Goal: Communication & Community: Answer question/provide support

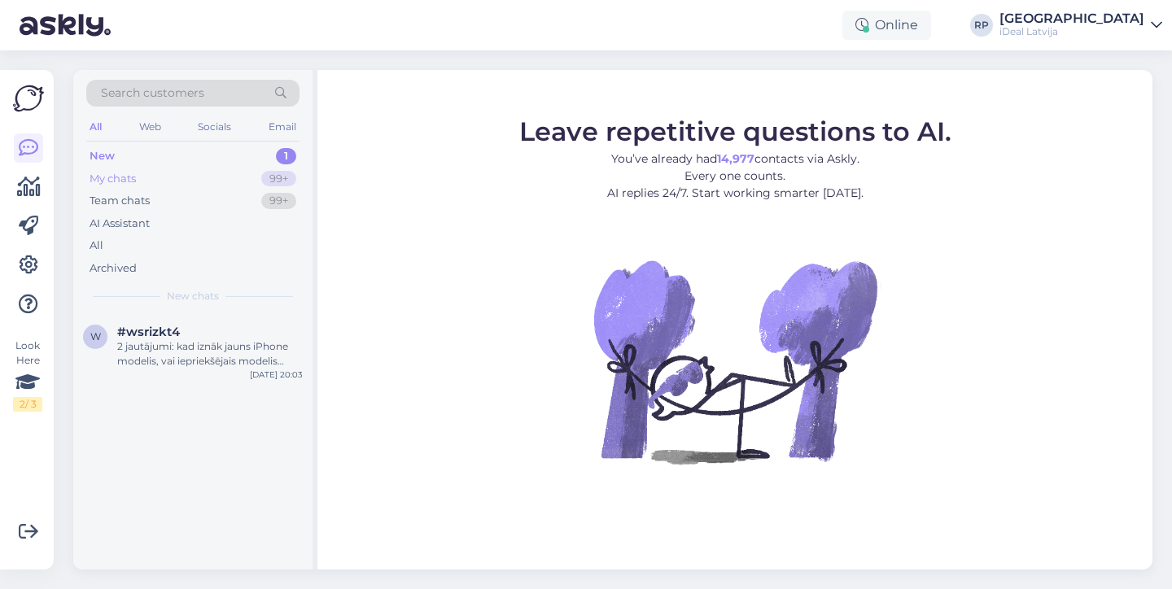
click at [208, 175] on div "My chats 99+" at bounding box center [192, 179] width 213 height 23
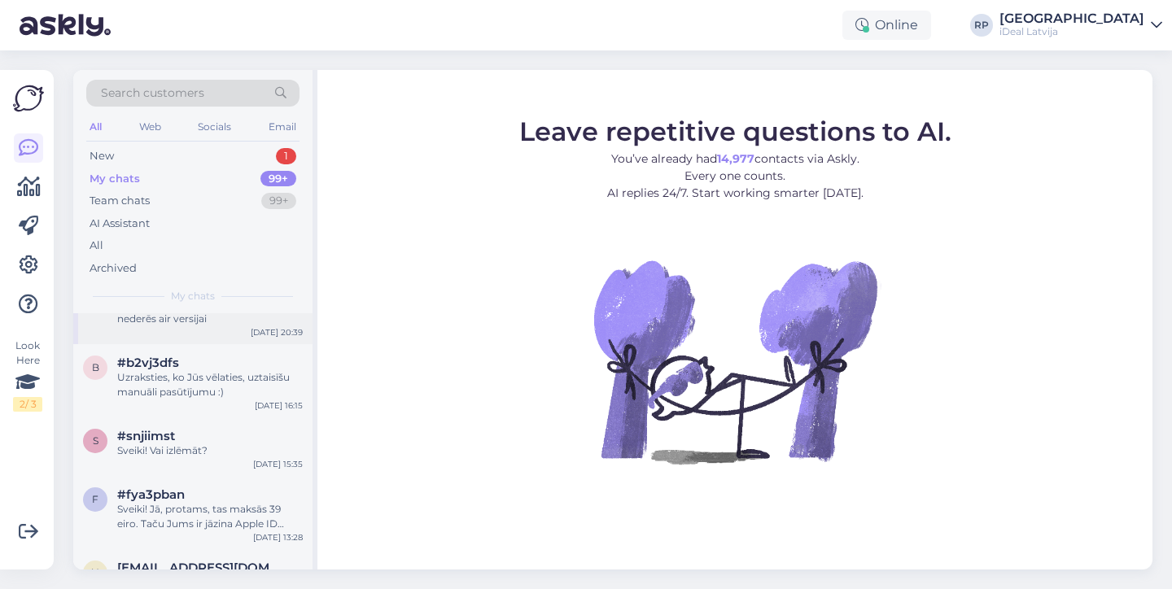
scroll to position [53, 0]
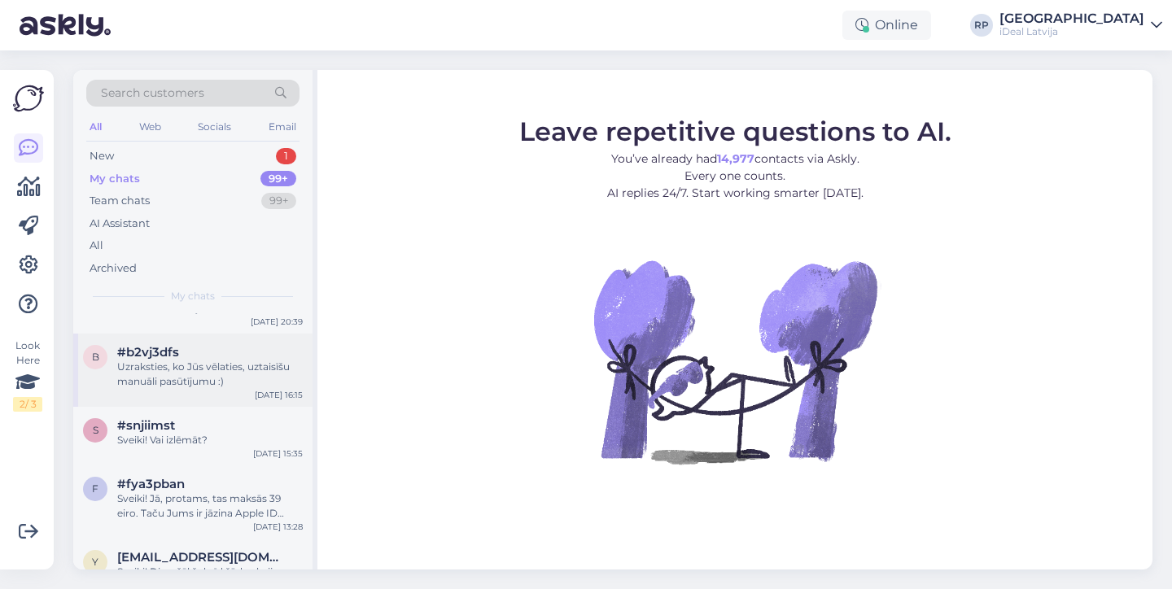
click at [223, 376] on div "Uzraksties, ko Jūs vēlaties, uztaisīšu manuāli pasūtījumu :)" at bounding box center [209, 374] width 185 height 29
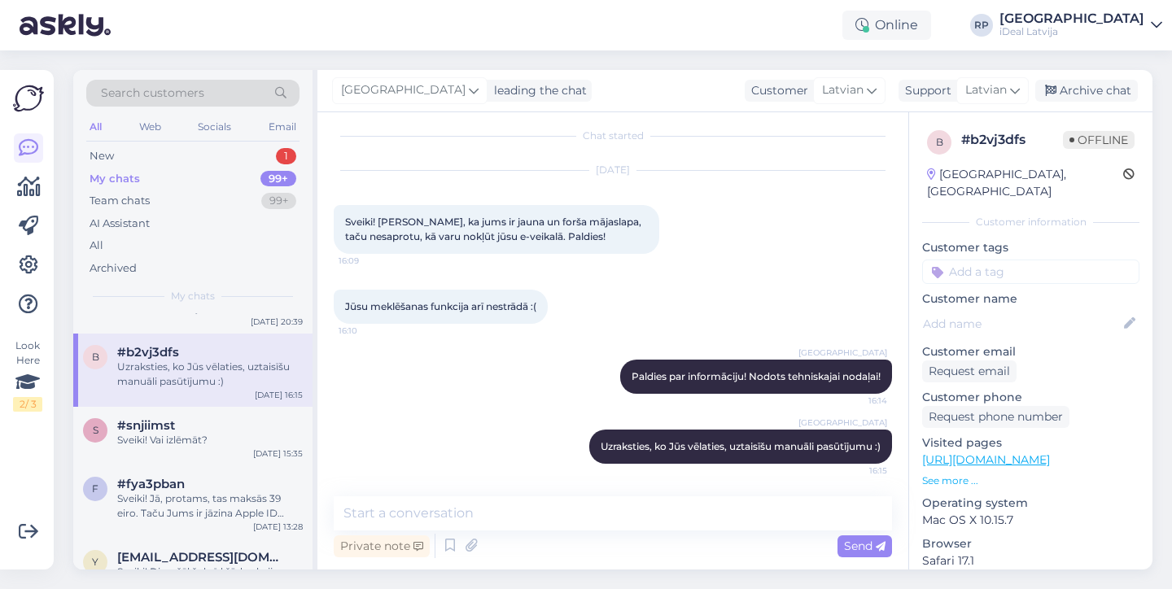
scroll to position [10, 0]
click at [250, 439] on div "Sveiki! Vai izlēmāt?" at bounding box center [209, 440] width 185 height 15
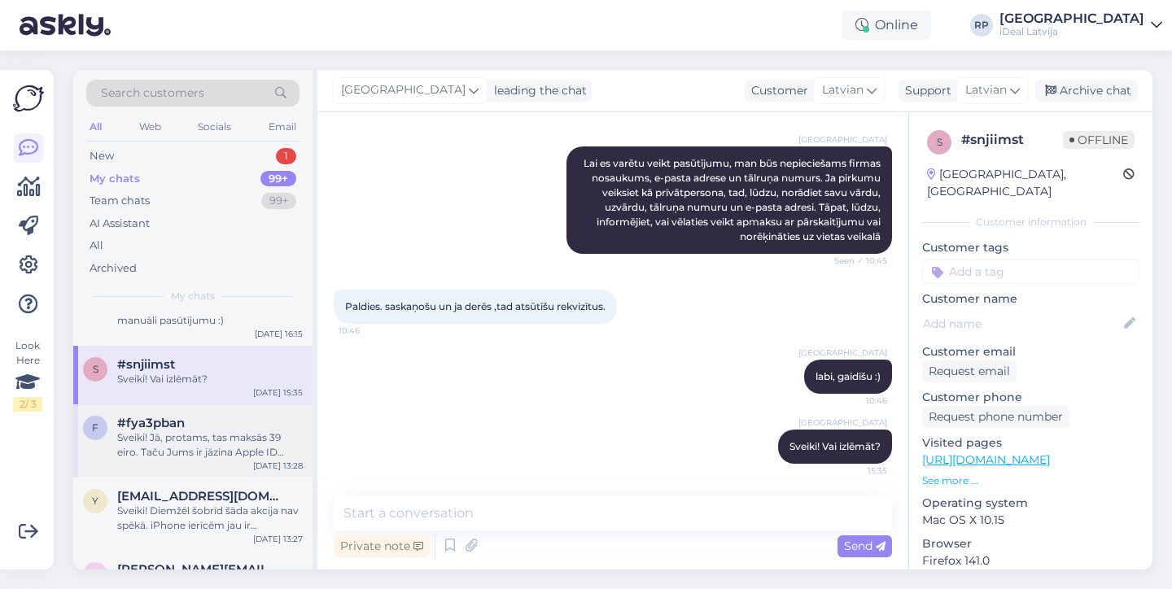
scroll to position [117, 0]
click at [186, 451] on div "Sveiki! Jā, protams, tas maksās 39 eiro. Taču Jums ir jāzina Apple ID lietotājv…" at bounding box center [209, 441] width 185 height 29
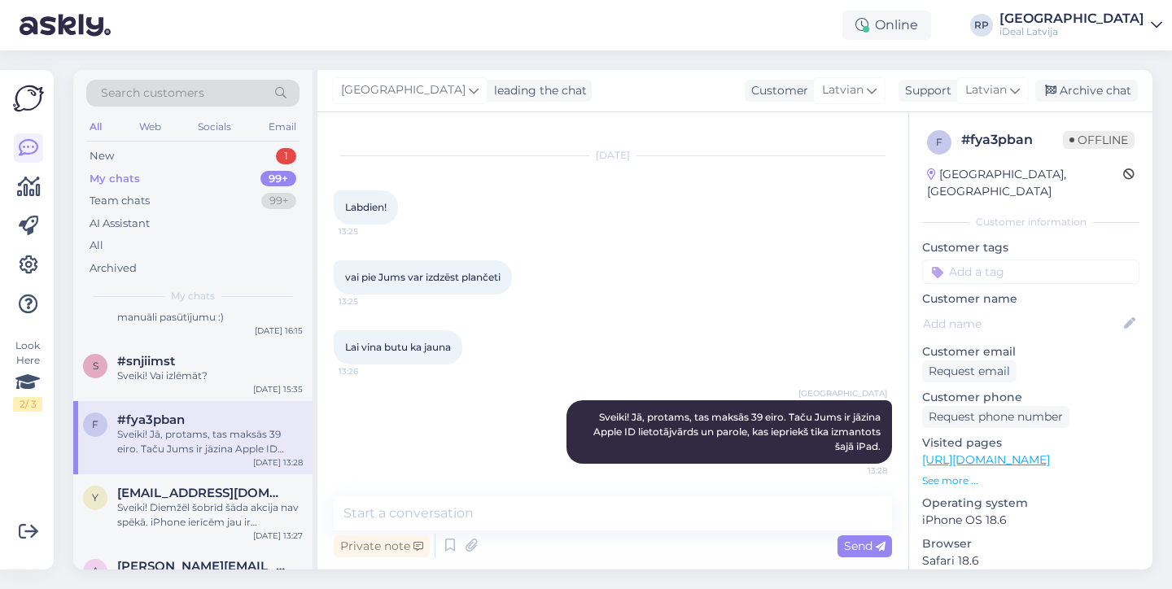
scroll to position [24, 0]
click at [203, 495] on span "[EMAIL_ADDRESS][DOMAIN_NAME]" at bounding box center [201, 493] width 169 height 15
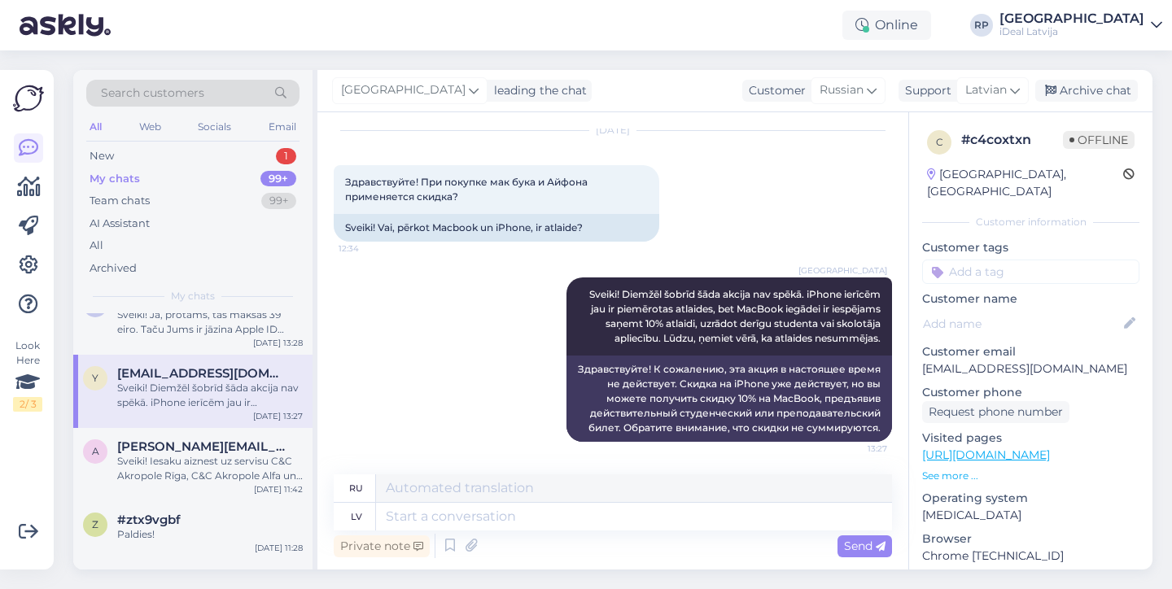
scroll to position [239, 0]
click at [214, 487] on div "a [PERSON_NAME][EMAIL_ADDRESS][DOMAIN_NAME] Sveiki! Iesaku aiznest uz servisu C…" at bounding box center [192, 461] width 239 height 73
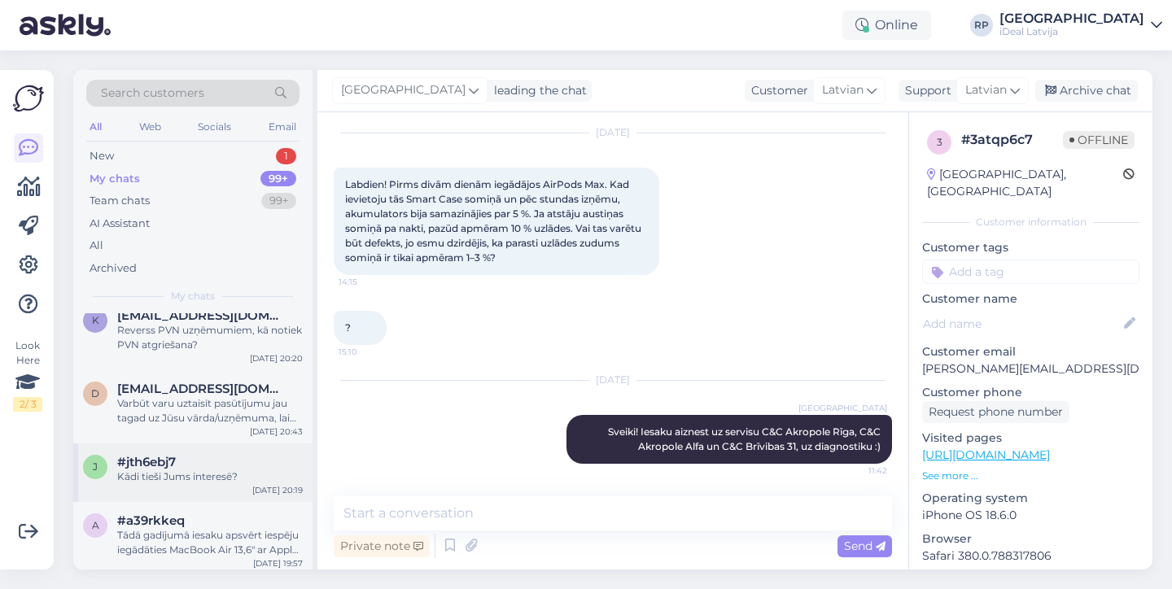
scroll to position [557, 0]
click at [218, 421] on div "Varbūt varu uztaisīt pasūtījumu jau tagad uz Jūsu vārda/uzņēmuma, lai arī būtu …" at bounding box center [209, 411] width 185 height 29
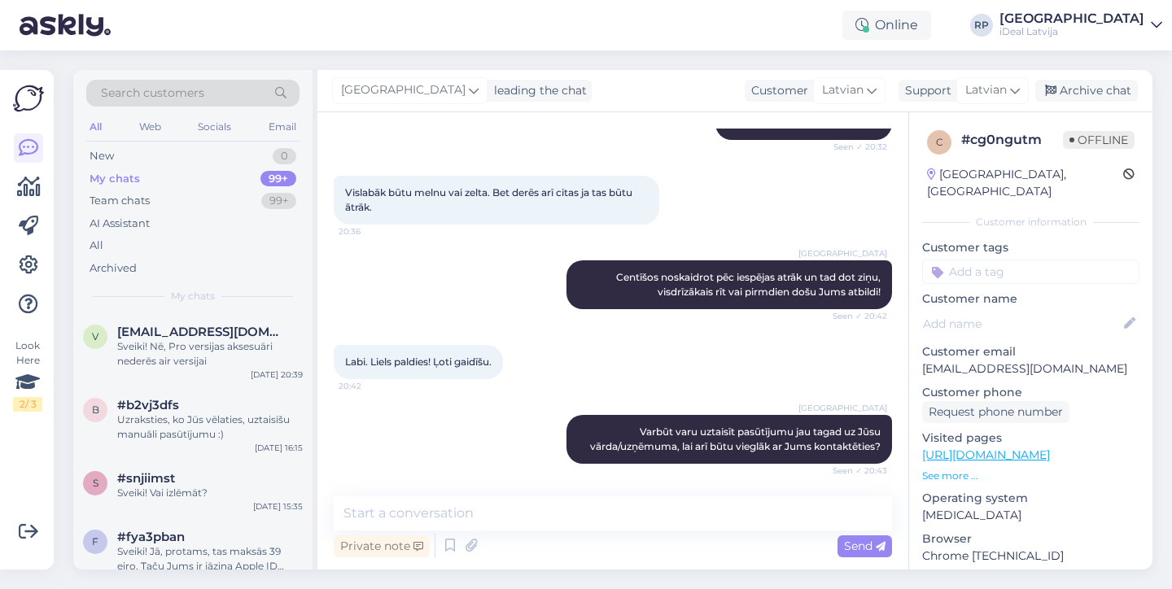
scroll to position [278, 0]
click at [255, 155] on div "New 0" at bounding box center [192, 156] width 213 height 23
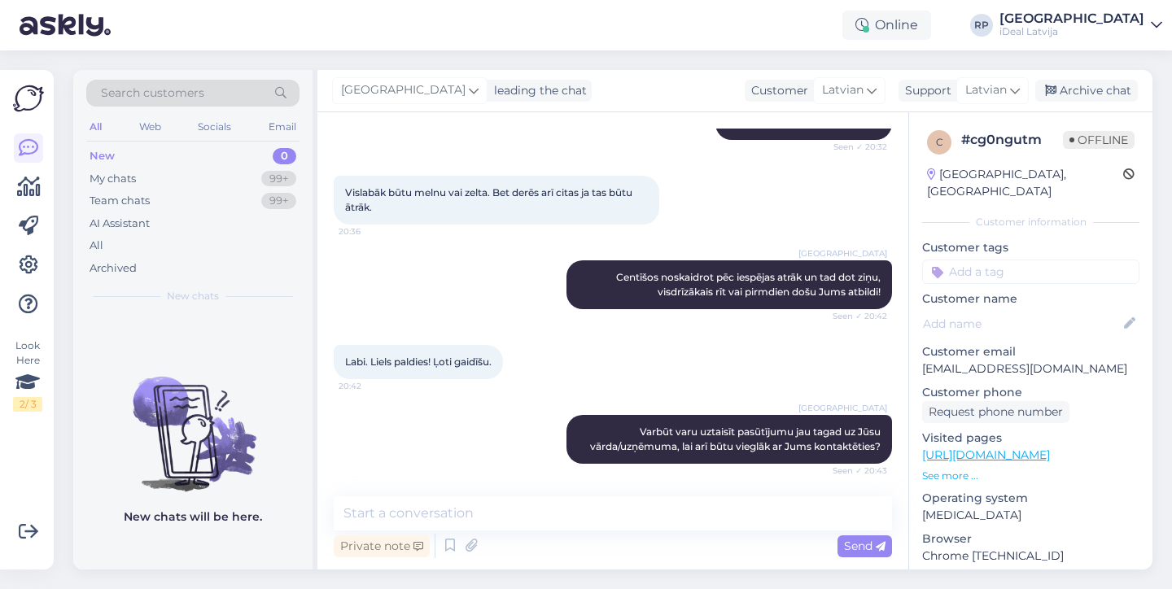
click at [941, 469] on p "See more ..." at bounding box center [1030, 476] width 217 height 15
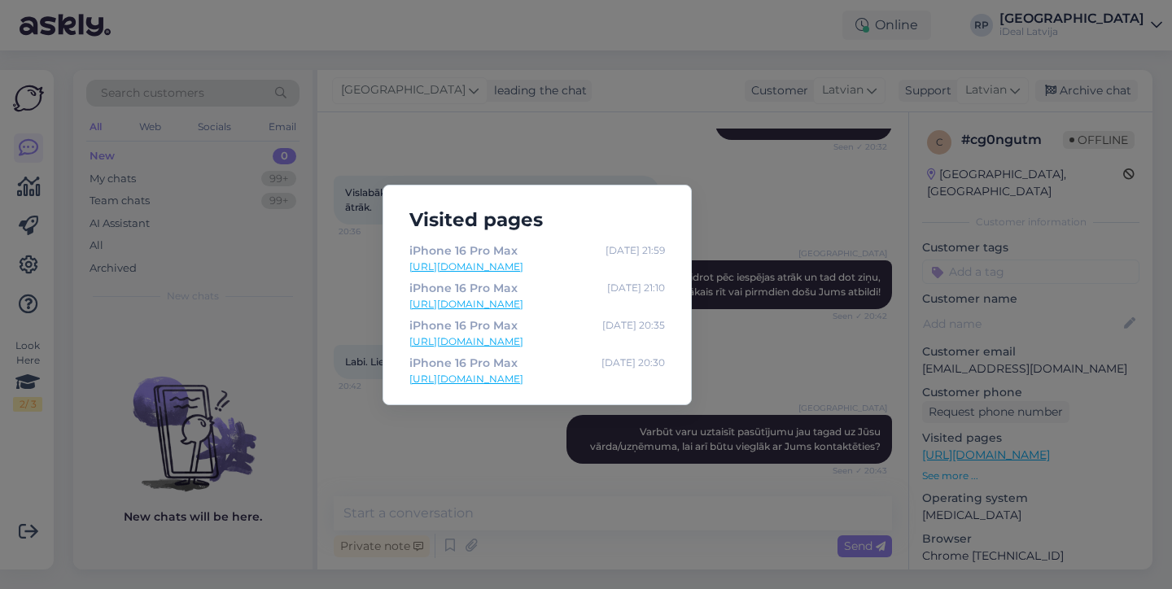
click at [771, 320] on div "Visited pages iPhone 16 Pro Max [DATE] 21:59 [URL][DOMAIN_NAME] iPhone 16 Pro M…" at bounding box center [586, 294] width 1172 height 589
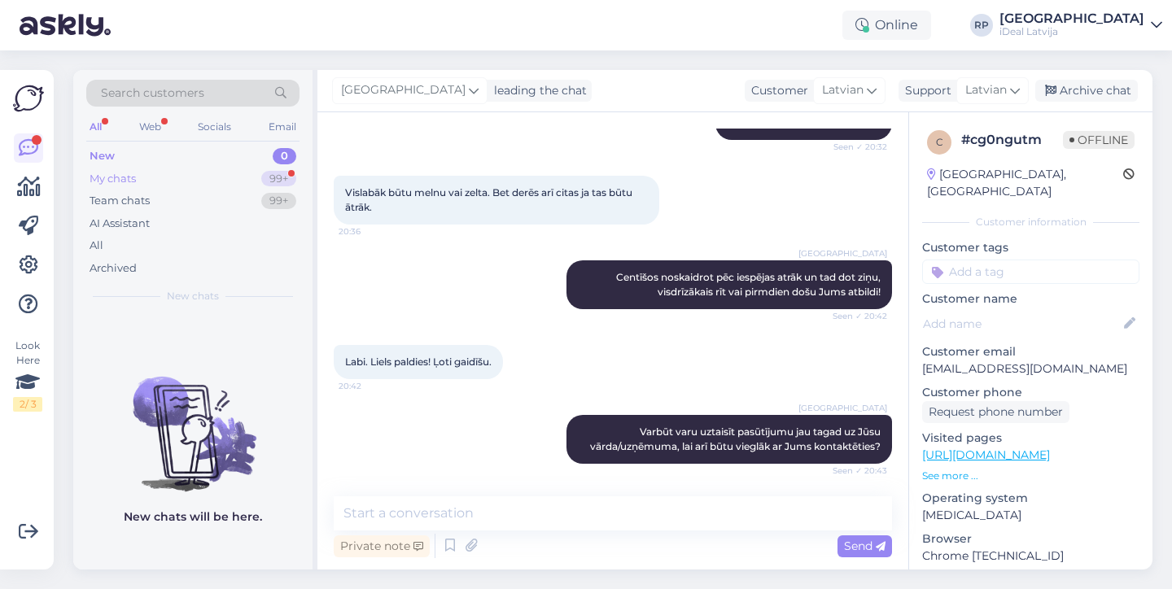
click at [238, 173] on div "My chats 99+" at bounding box center [192, 179] width 213 height 23
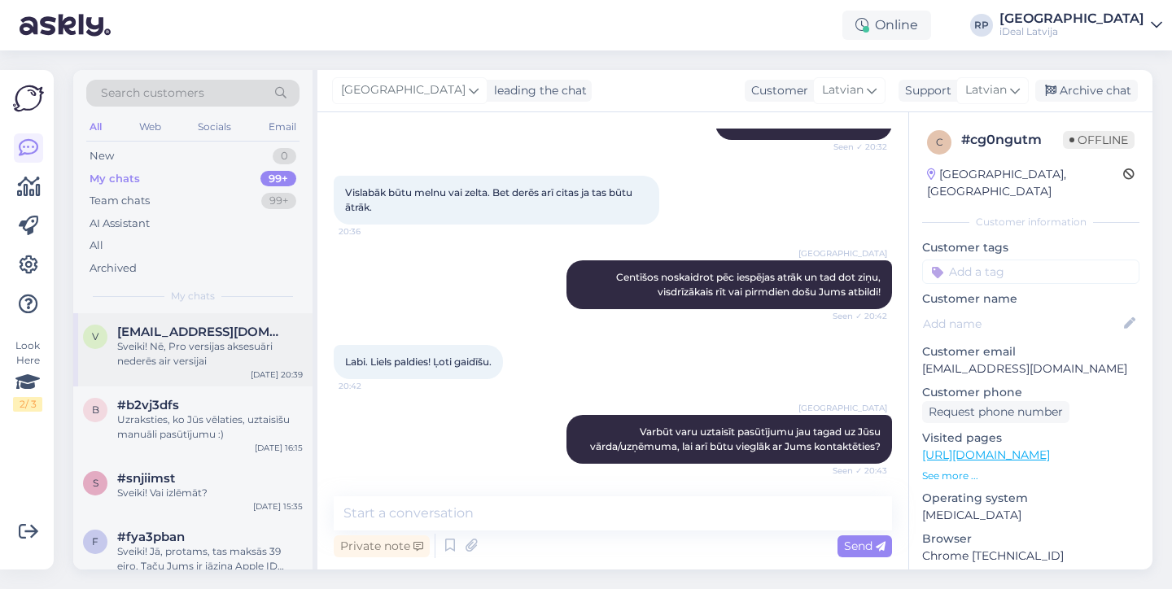
click at [159, 369] on div "v [EMAIL_ADDRESS][DOMAIN_NAME] Sveiki! Nē, Pro versijas aksesuāri nederēs air v…" at bounding box center [192, 349] width 239 height 73
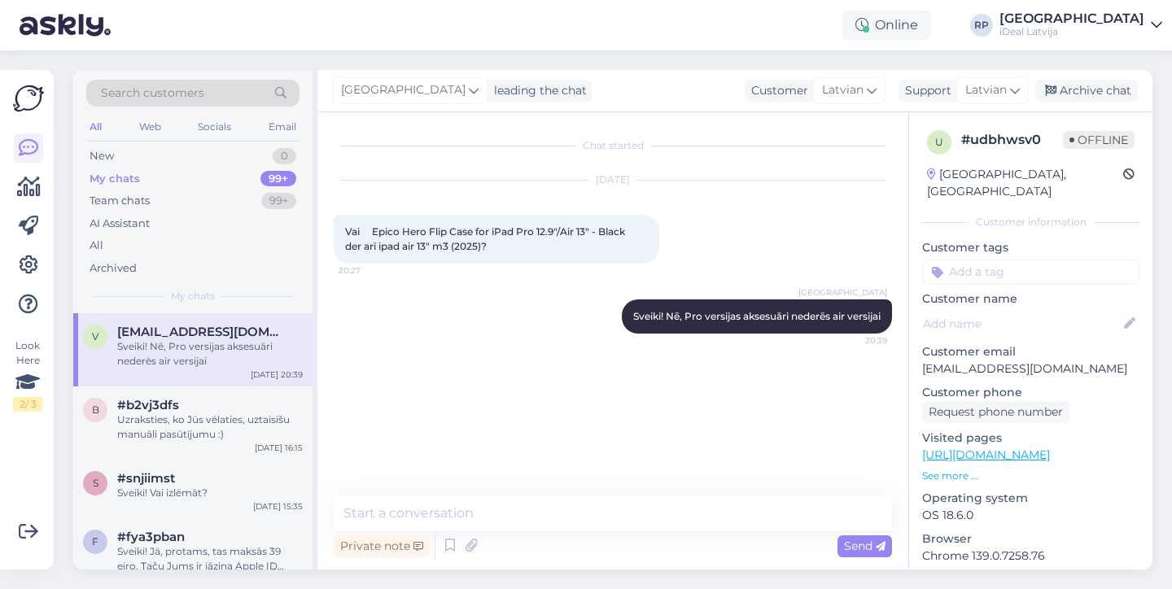
scroll to position [0, 0]
drag, startPoint x: 506, startPoint y: 249, endPoint x: 336, endPoint y: 232, distance: 170.9
click at [336, 232] on div "Vai Epico Hero Flip Case for iPad Pro 12.9"/Air 13" - Black der arī ipad air 13…" at bounding box center [496, 239] width 325 height 49
copy span "Vai Epico Hero Flip Case for iPad Pro 12.9"/Air 13" - Black der arī ipad air 13…"
click at [503, 279] on div "[DATE] Vai Epico Hero Flip Case for iPad Pro 12.9"/Air 13" - Black der arī ipad…" at bounding box center [613, 222] width 558 height 119
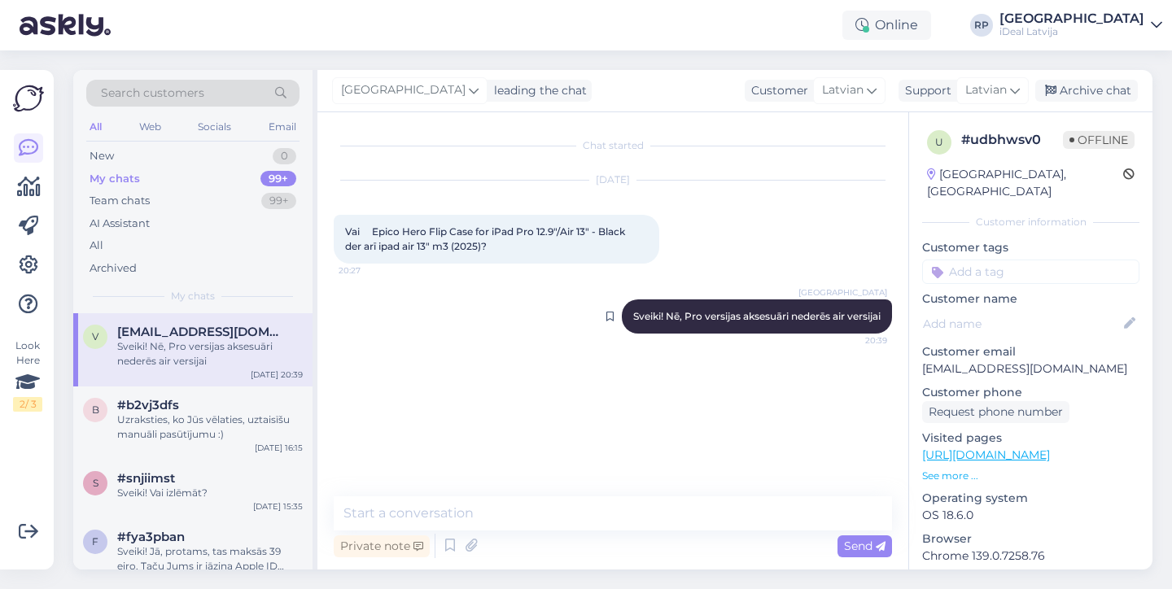
click at [774, 330] on div "Riga plaza Sveiki! Nē, Pro versijas aksesuāri nederēs air versijai 20:39" at bounding box center [757, 316] width 270 height 34
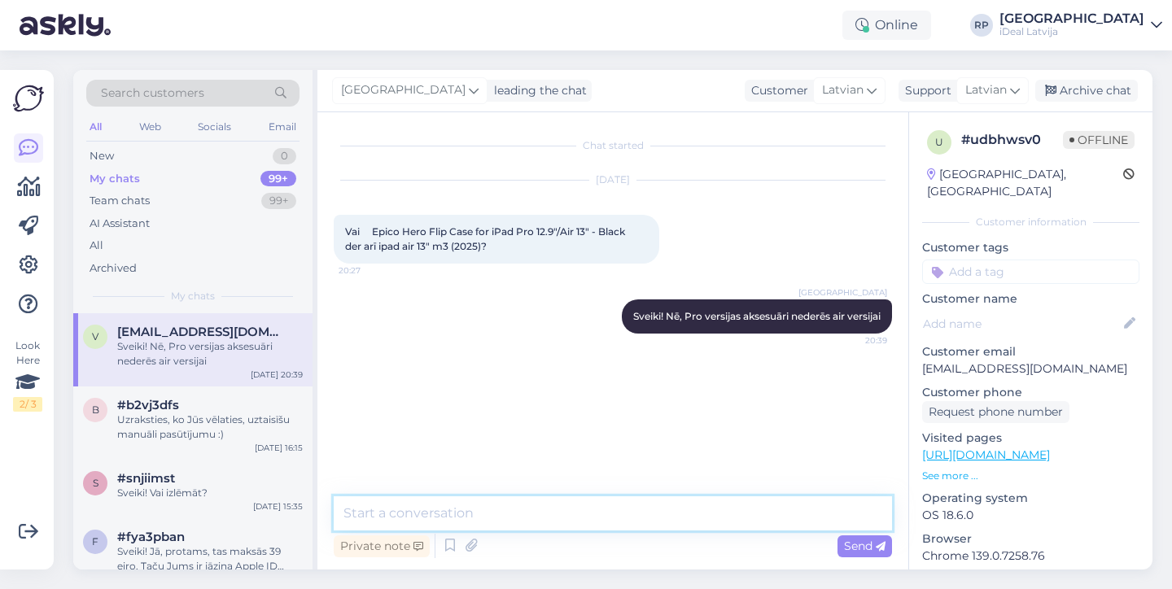
click at [583, 522] on textarea at bounding box center [613, 513] width 558 height 34
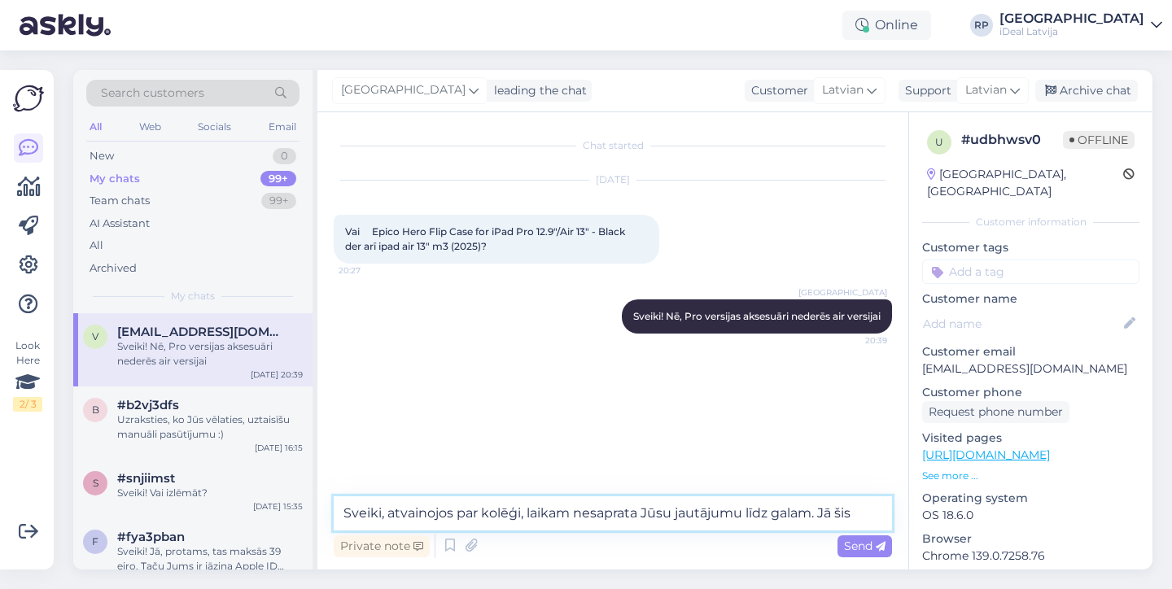
paste textarea "Vai Epico Hero Flip Case for iPad Pro 12.9"/Air 13" - Black der arī ipad air 13…"
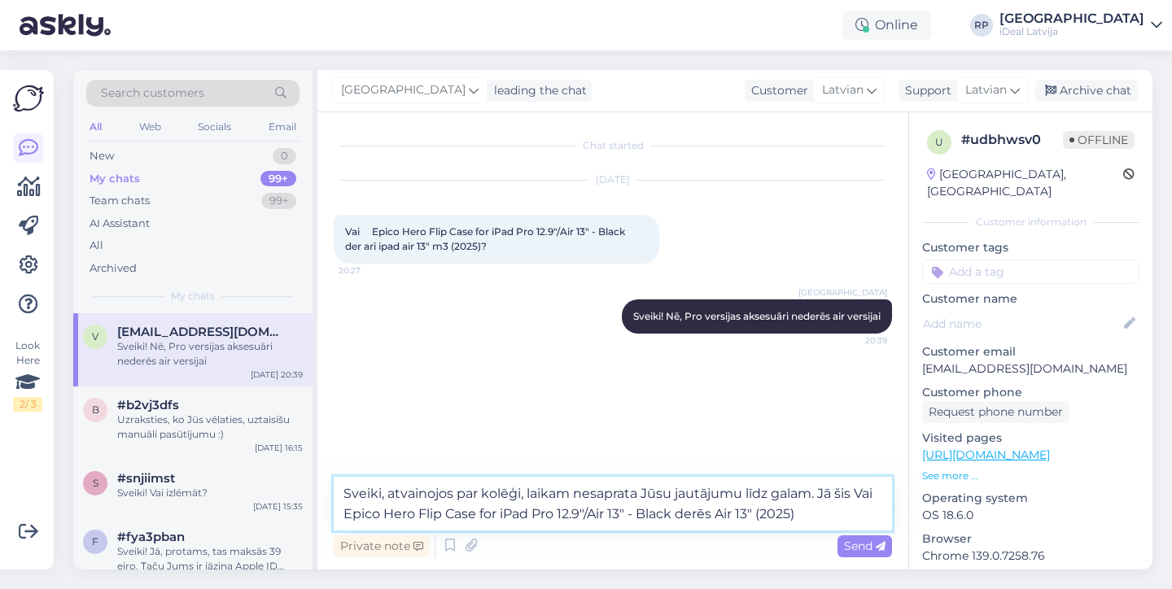
click at [878, 493] on textarea "Sveiki, atvainojos par kolēģi, laikam nesaprata Jūsu jautājumu līdz galam. Jā š…" at bounding box center [613, 504] width 558 height 54
type textarea "Sveiki, atvainojos par kolēģi, laikam nesaprata Jūsu jautājumu līdz galam. Jā š…"
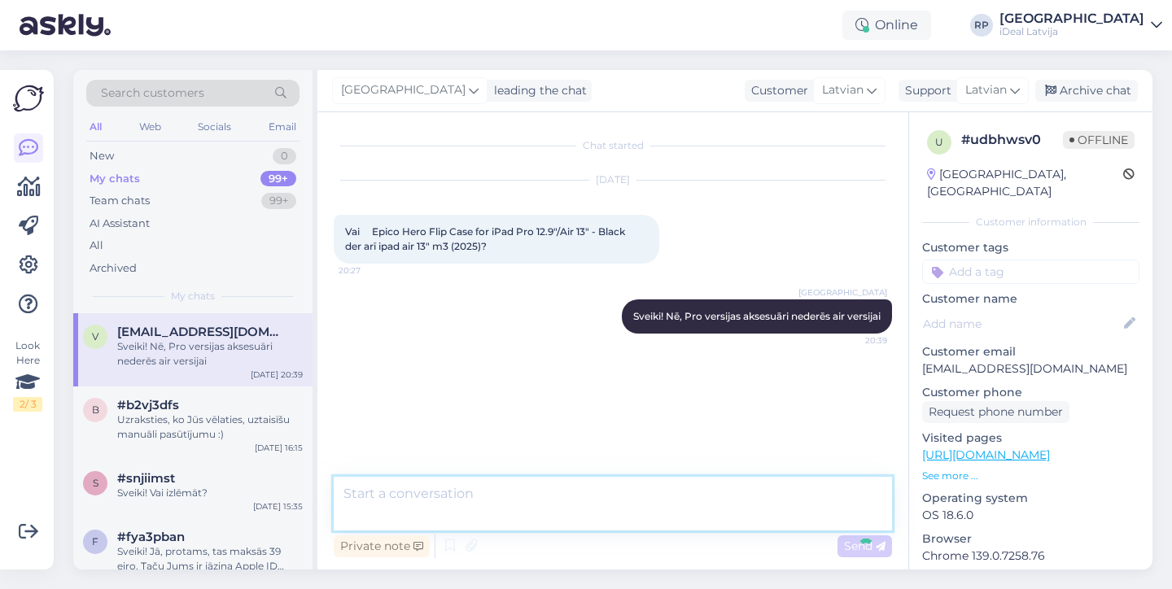
scroll to position [3, 0]
